Goal: Check status: Check status

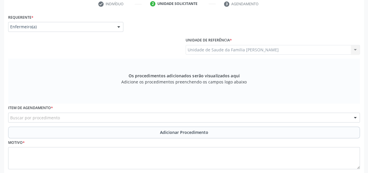
scroll to position [151, 0]
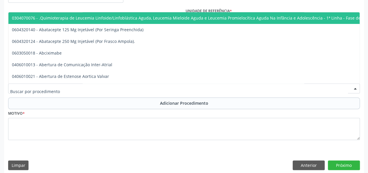
click at [62, 87] on div at bounding box center [184, 88] width 352 height 10
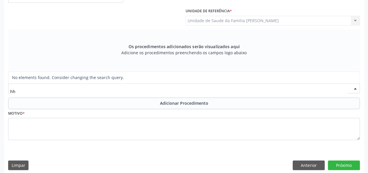
type input "h"
type input "hepatolo"
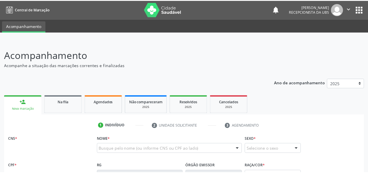
scroll to position [143, 0]
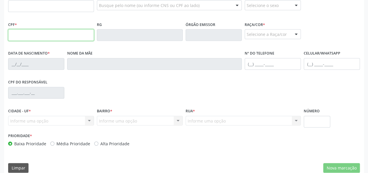
paste input "708.901.741-24"
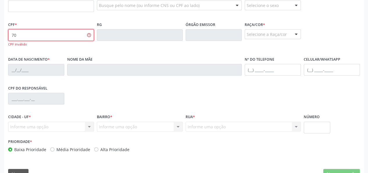
type input "7"
paste input "708.901.741-24"
type input "708.901.741-24"
drag, startPoint x: 45, startPoint y: 35, endPoint x: 0, endPoint y: 42, distance: 46.0
click at [0, 42] on div "Acompanhamento Acompanhe a situação das marcações correntes e finalizadas Relat…" at bounding box center [184, 42] width 368 height 290
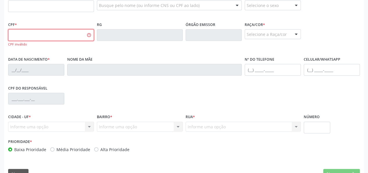
click at [45, 33] on input "text" at bounding box center [51, 35] width 86 height 12
paste input "708.901.741-24"
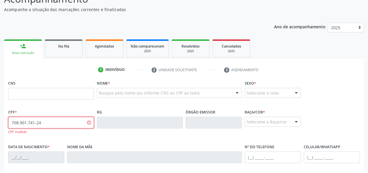
type input "708.901.741-24"
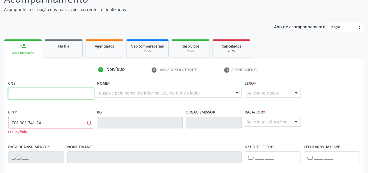
click at [38, 96] on input "text" at bounding box center [51, 94] width 86 height 12
paste input "708 9017 4124 8614"
type input "708 9017 4124 8614"
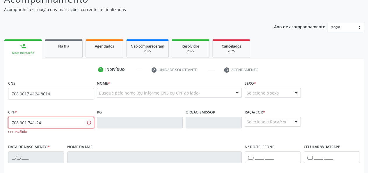
drag, startPoint x: 51, startPoint y: 121, endPoint x: 0, endPoint y: 123, distance: 50.7
click at [0, 123] on div "Acompanhamento Acompanhe a situação das marcações correntes e finalizadas Relat…" at bounding box center [184, 129] width 368 height 290
